Goal: Task Accomplishment & Management: Complete application form

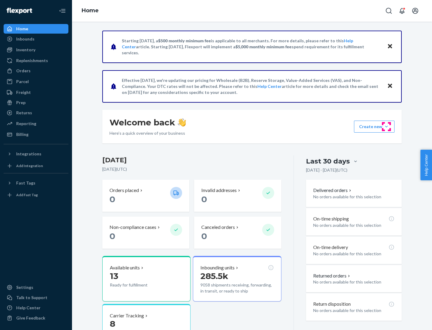
click at [386, 127] on button "Create new Create new inbound Create new order Create new product" at bounding box center [374, 127] width 40 height 12
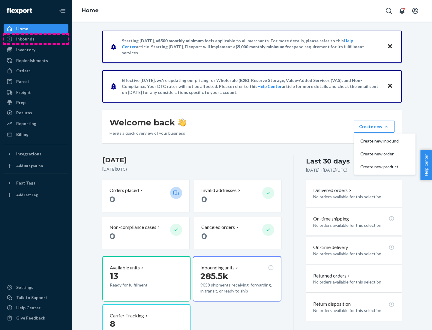
click at [36, 39] on div "Inbounds" at bounding box center [36, 39] width 64 height 8
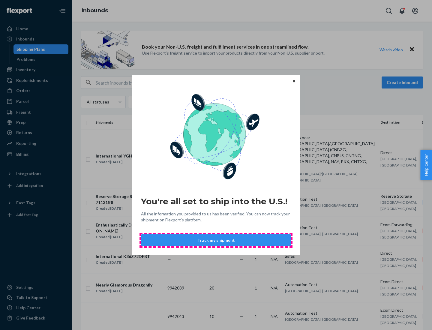
click at [216, 240] on button "Track my shipment" at bounding box center [216, 240] width 150 height 12
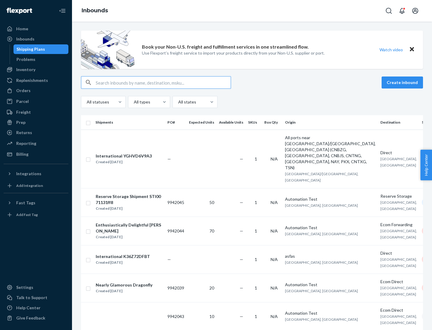
click at [403, 82] on button "Create inbound" at bounding box center [401, 82] width 41 height 12
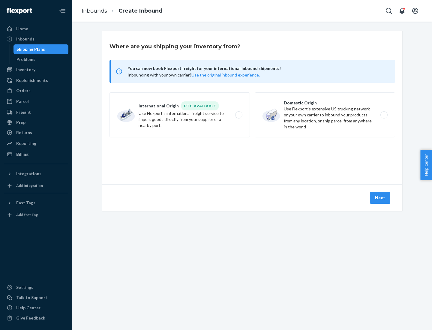
click at [180, 115] on label "International Origin DTC Available Use Flexport's international freight service…" at bounding box center [179, 114] width 140 height 45
click at [238, 115] on input "International Origin DTC Available Use Flexport's international freight service…" at bounding box center [240, 115] width 4 height 4
radio input "true"
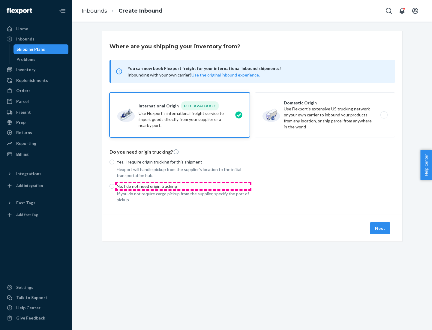
click at [183, 186] on p "No, I do not need origin trucking" at bounding box center [183, 186] width 133 height 6
click at [114, 186] on input "No, I do not need origin trucking" at bounding box center [111, 186] width 5 height 5
radio input "true"
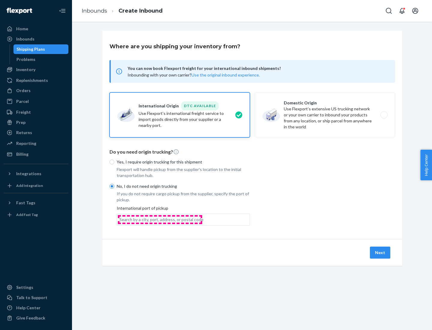
click at [160, 219] on div "Search by a city, port, address, or postal code" at bounding box center [161, 219] width 84 height 6
click at [120, 219] on input "Search by a city, port, address, or postal code" at bounding box center [119, 219] width 1 height 6
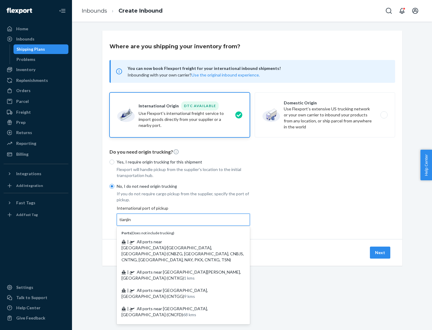
click at [177, 241] on span "| All ports near [GEOGRAPHIC_DATA]/[GEOGRAPHIC_DATA], [GEOGRAPHIC_DATA] (CNBZG,…" at bounding box center [182, 250] width 122 height 23
click at [132, 222] on input "tianjin" at bounding box center [125, 219] width 12 height 6
type input "All ports near [GEOGRAPHIC_DATA]/[GEOGRAPHIC_DATA], [GEOGRAPHIC_DATA] (CNBZG, […"
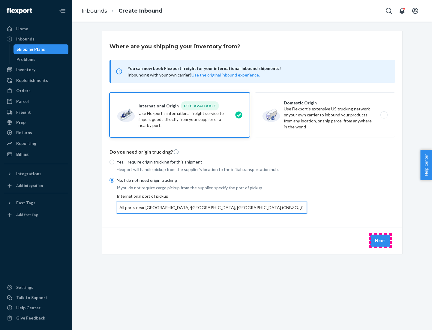
click at [380, 240] on button "Next" at bounding box center [380, 240] width 20 height 12
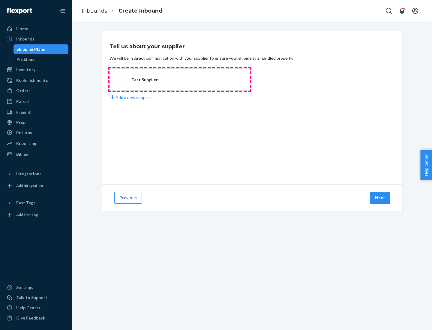
click at [180, 79] on label "Test Supplier" at bounding box center [179, 79] width 140 height 22
click at [121, 79] on input "Test Supplier" at bounding box center [119, 80] width 4 height 4
radio input "true"
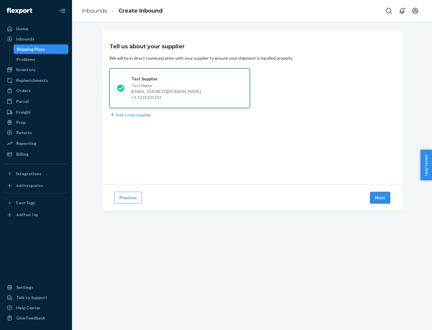
click at [380, 198] on button "Next" at bounding box center [380, 198] width 20 height 12
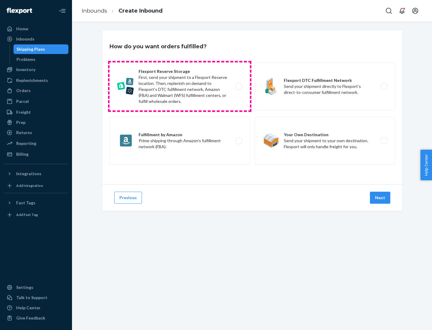
click at [180, 86] on label "Flexport Reserve Storage First, send your shipment to a Flexport Reserve locati…" at bounding box center [179, 86] width 140 height 48
click at [238, 86] on input "Flexport Reserve Storage First, send your shipment to a Flexport Reserve locati…" at bounding box center [240, 87] width 4 height 4
radio input "true"
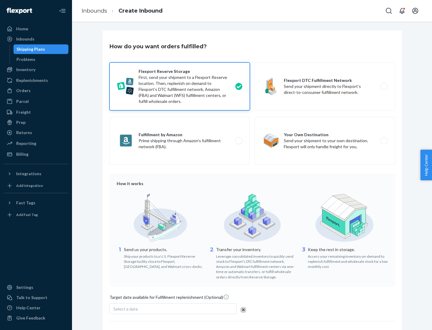
scroll to position [49, 0]
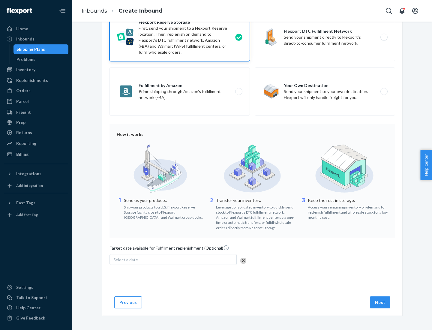
click at [380, 302] on button "Next" at bounding box center [380, 302] width 20 height 12
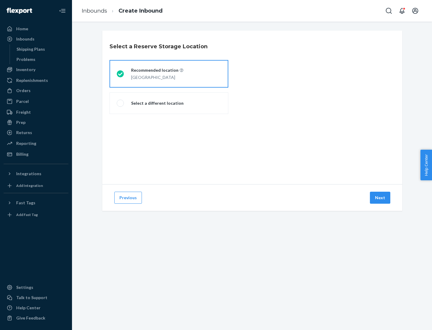
click at [169, 74] on div "[GEOGRAPHIC_DATA]" at bounding box center [157, 76] width 52 height 7
click at [121, 74] on input "Recommended location [GEOGRAPHIC_DATA]" at bounding box center [119, 74] width 4 height 4
click at [380, 198] on button "Next" at bounding box center [380, 198] width 20 height 12
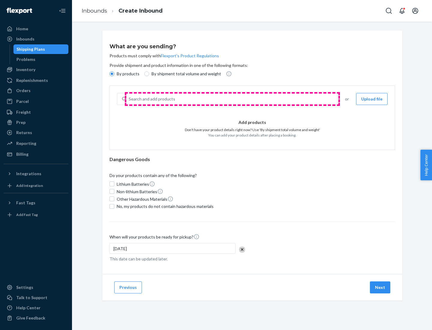
click at [232, 99] on div "Search and add products" at bounding box center [231, 99] width 211 height 11
click at [129, 99] on input "Search and add products" at bounding box center [129, 99] width 1 height 6
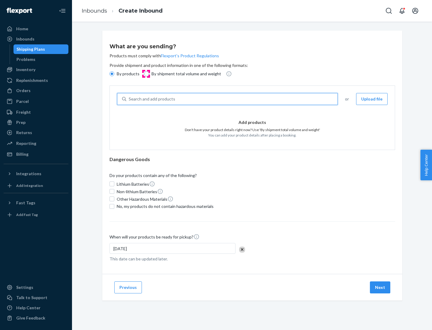
click at [146, 74] on input "By shipment total volume and weight" at bounding box center [146, 73] width 5 height 5
radio input "true"
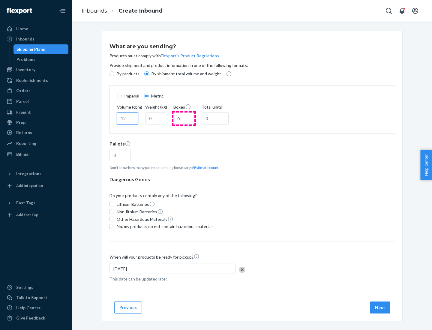
type input "12"
type input "22"
type input "222"
type input "121"
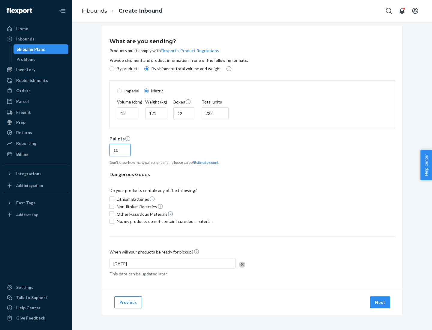
type input "10"
click at [164, 221] on span "No, my products do not contain hazardous materials" at bounding box center [165, 221] width 97 height 6
click at [114, 221] on input "No, my products do not contain hazardous materials" at bounding box center [111, 221] width 5 height 5
checkbox input "true"
click at [380, 302] on button "Next" at bounding box center [380, 302] width 20 height 12
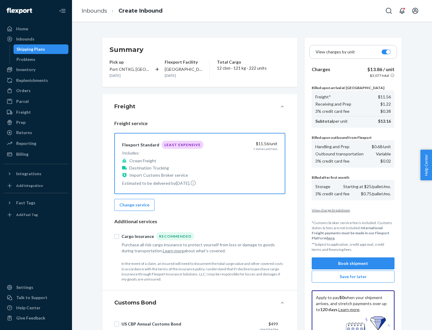
scroll to position [88, 0]
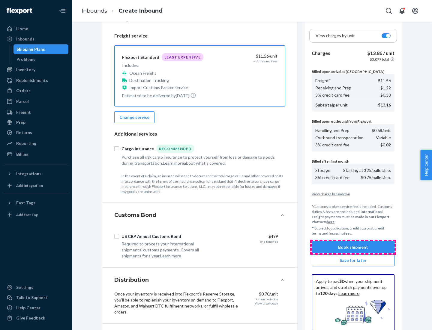
click at [353, 247] on button "Book shipment" at bounding box center [352, 247] width 83 height 12
